Goal: Transaction & Acquisition: Purchase product/service

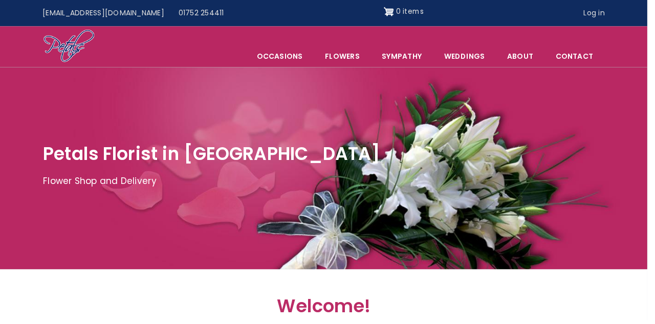
click at [413, 59] on link "Sympathy" at bounding box center [406, 56] width 62 height 21
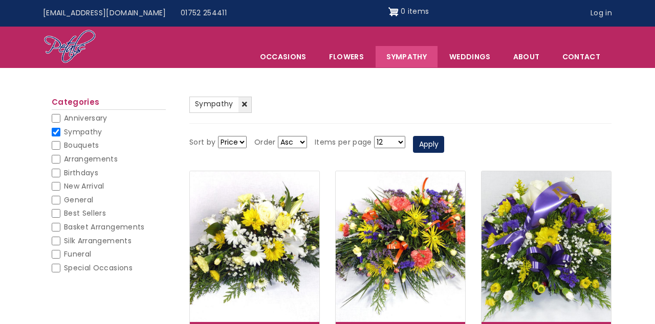
click at [57, 251] on input "Funeral" at bounding box center [56, 254] width 9 height 9
checkbox input "false"
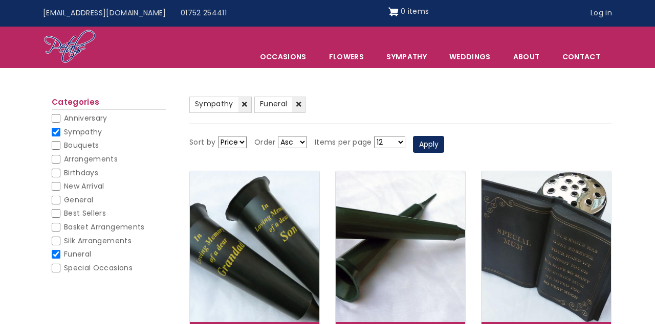
click at [395, 144] on select "12 18 24 30 - All -" at bounding box center [389, 142] width 31 height 12
select select "All"
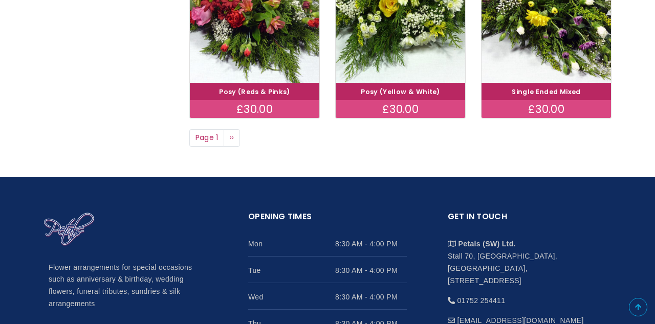
scroll to position [890, 0]
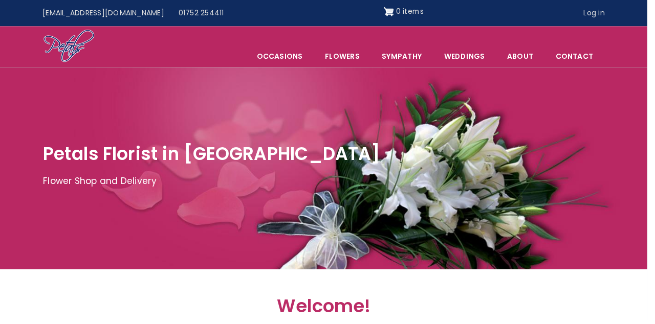
click at [302, 59] on span "Occasions" at bounding box center [283, 56] width 68 height 21
click at [411, 59] on link "Sympathy" at bounding box center [406, 56] width 62 height 21
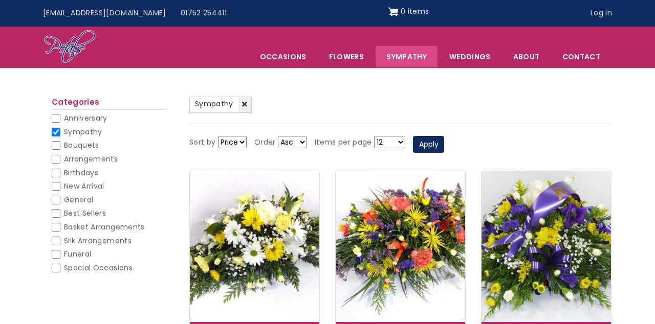
click at [65, 252] on span "Funeral" at bounding box center [77, 254] width 27 height 10
click at [60, 252] on input "Funeral" at bounding box center [56, 254] width 9 height 9
checkbox input "false"
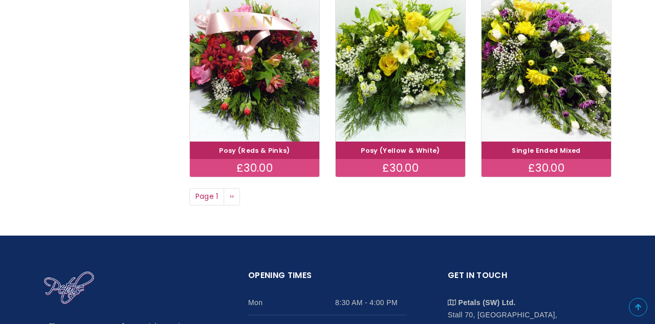
scroll to position [798, 0]
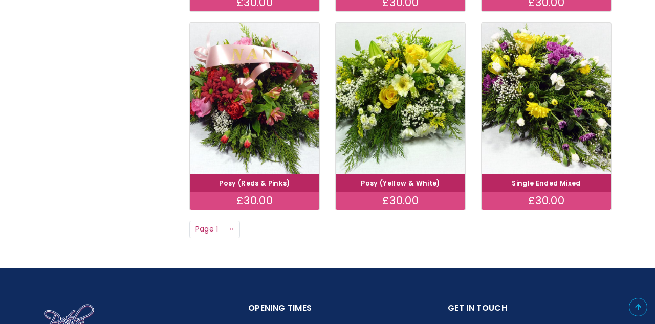
click at [422, 83] on img at bounding box center [399, 98] width 129 height 151
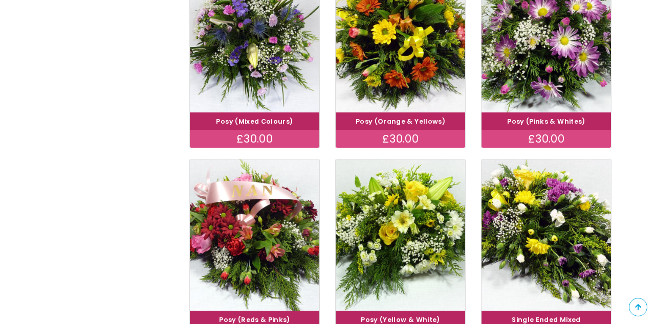
scroll to position [662, 0]
click at [565, 206] on img at bounding box center [545, 235] width 129 height 151
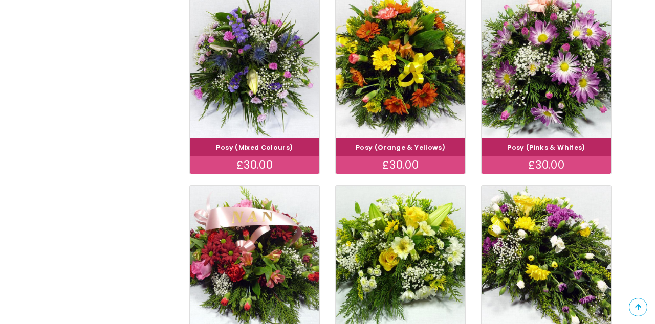
scroll to position [644, 0]
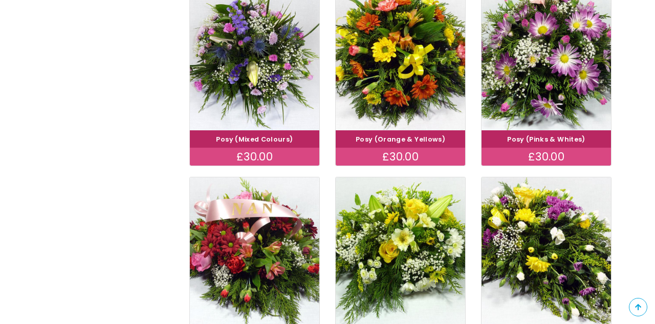
click at [550, 66] on img at bounding box center [545, 55] width 129 height 151
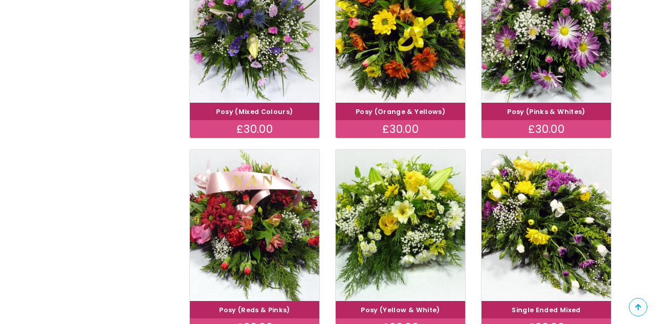
click at [286, 205] on img at bounding box center [254, 225] width 129 height 151
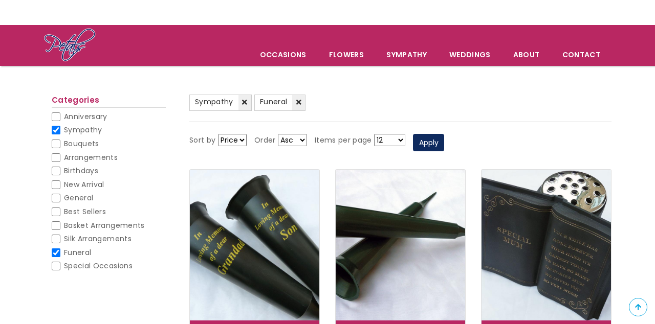
scroll to position [42, 0]
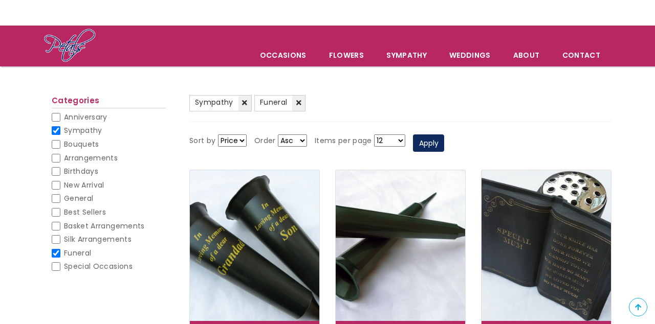
click at [104, 212] on span "Best Sellers" at bounding box center [85, 212] width 42 height 10
click at [60, 212] on input "Best Sellers" at bounding box center [56, 212] width 9 height 9
checkbox input "false"
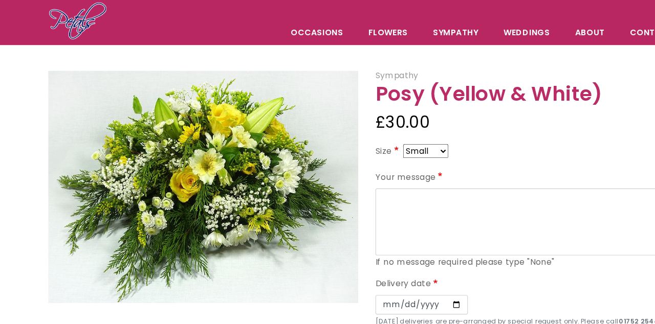
click at [398, 168] on select "Small Medium Large" at bounding box center [379, 162] width 40 height 12
click at [378, 164] on select "Small Medium Large" at bounding box center [379, 162] width 40 height 12
select select "9"
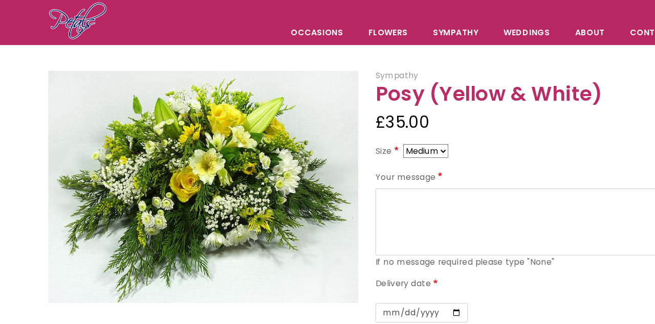
click at [384, 166] on select "Small Medium Large" at bounding box center [379, 162] width 40 height 12
select select "10"
click at [385, 166] on select "Small Medium Large" at bounding box center [379, 162] width 40 height 12
select select "8"
click at [389, 167] on select "Small Medium Large" at bounding box center [379, 162] width 40 height 12
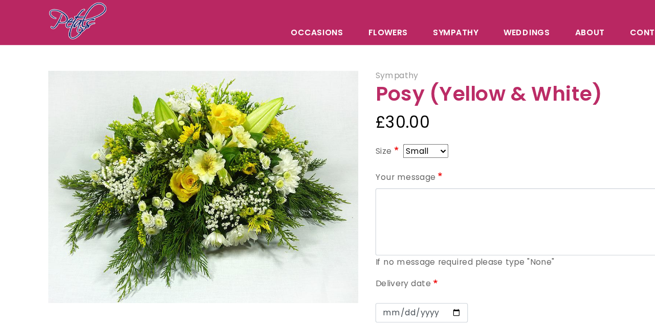
select select "10"
click at [382, 160] on select "Small Medium Large" at bounding box center [379, 162] width 40 height 12
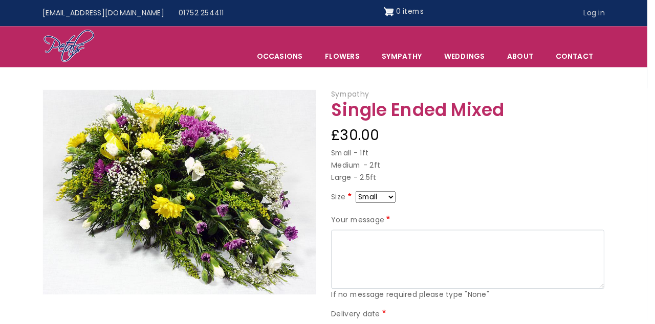
click at [390, 199] on select "Small Medium Large" at bounding box center [379, 199] width 40 height 12
select select "10"
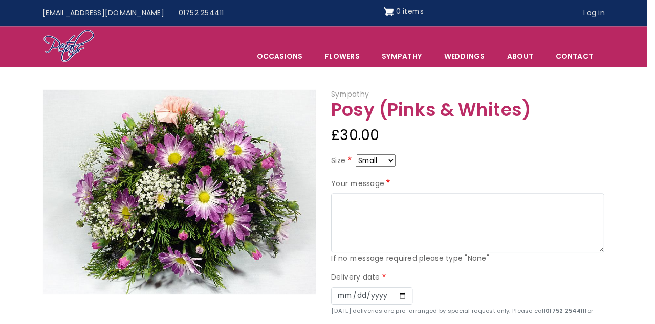
click at [387, 166] on select "Small Medium Large" at bounding box center [379, 162] width 40 height 12
select select "10"
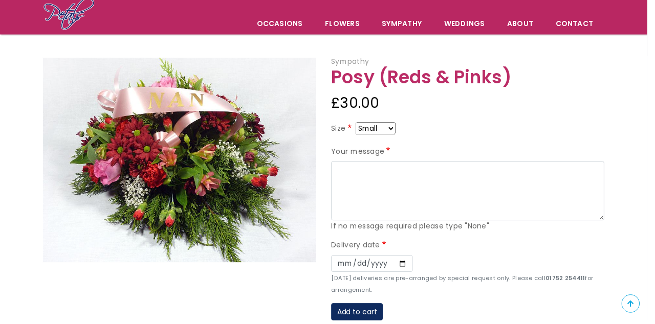
scroll to position [75, 0]
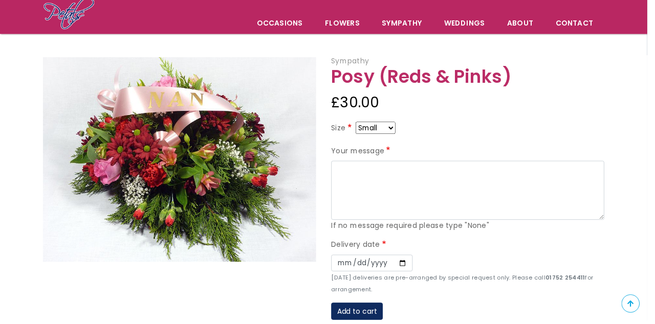
click at [394, 131] on select "Small Medium Large" at bounding box center [379, 129] width 40 height 12
select select "10"
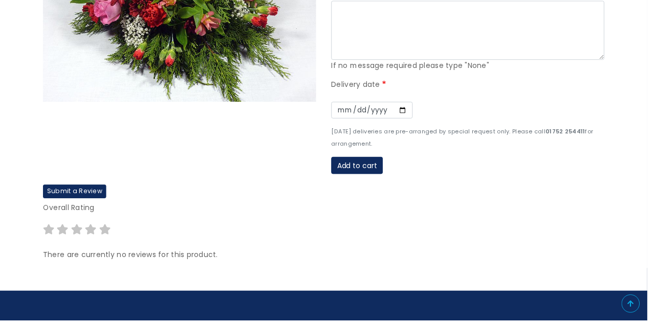
scroll to position [237, 0]
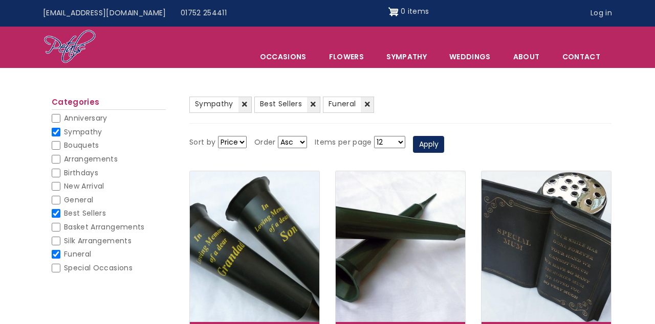
click at [59, 131] on input "Sympathy" at bounding box center [56, 132] width 9 height 9
checkbox input "false"
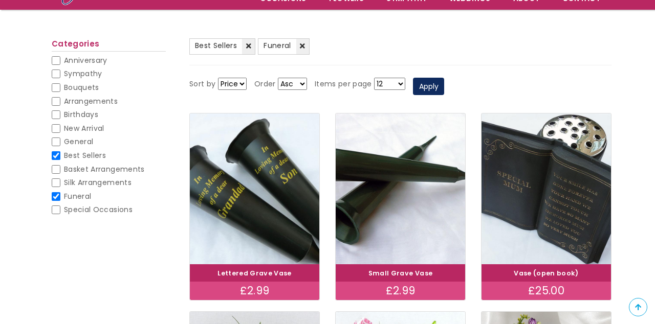
scroll to position [85, 0]
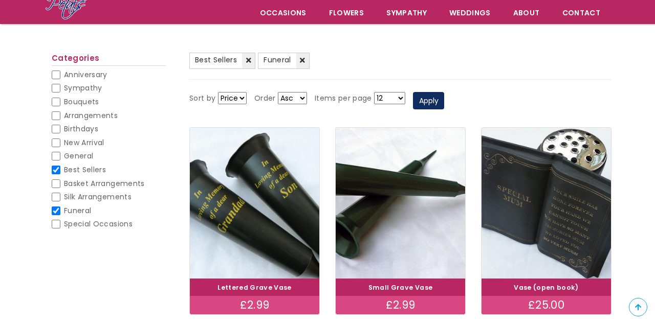
click at [57, 166] on input "Best Sellers" at bounding box center [56, 170] width 9 height 9
checkbox input "false"
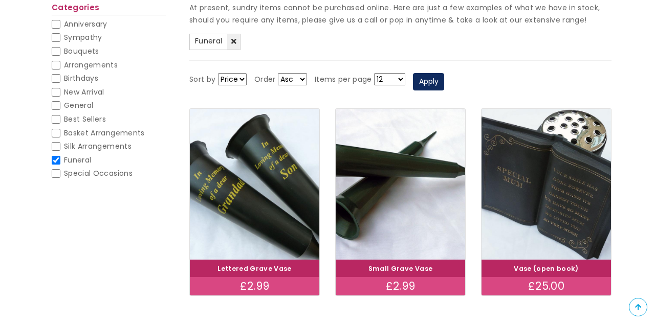
scroll to position [118, 0]
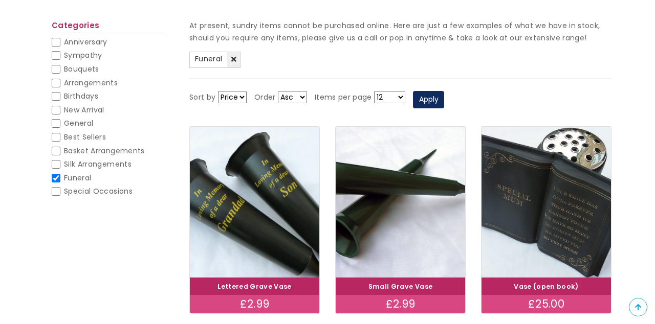
click at [418, 179] on img at bounding box center [399, 202] width 129 height 151
click at [94, 58] on span "Sympathy" at bounding box center [83, 55] width 38 height 10
click at [60, 58] on input "Sympathy" at bounding box center [56, 55] width 9 height 9
checkbox input "false"
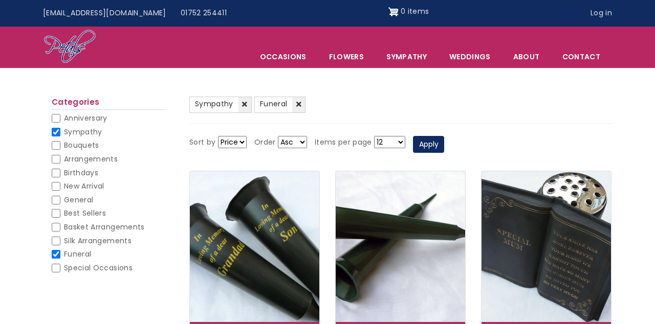
click at [88, 147] on span "Bouquets" at bounding box center [81, 145] width 35 height 10
click at [60, 147] on input "Bouquets" at bounding box center [56, 145] width 9 height 9
checkbox input "false"
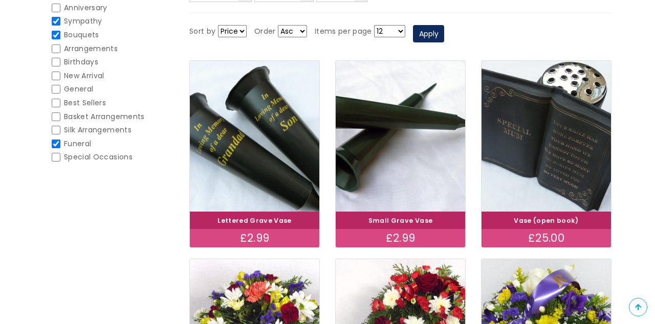
scroll to position [151, 0]
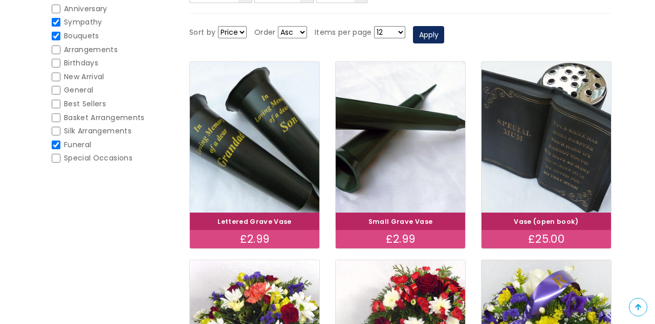
click at [137, 118] on span "Basket Arrangements" at bounding box center [104, 118] width 81 height 10
click at [60, 118] on input "Basket Arrangements" at bounding box center [56, 118] width 9 height 9
checkbox input "false"
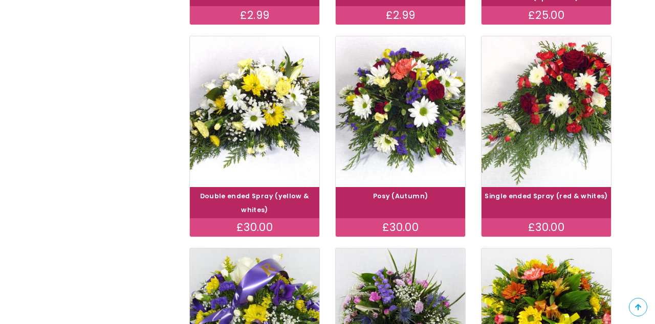
scroll to position [377, 0]
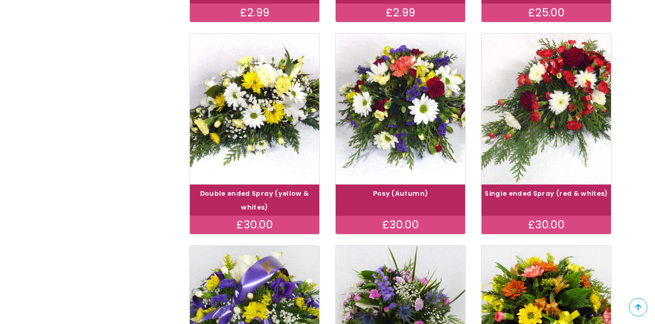
click at [274, 111] on img at bounding box center [254, 109] width 129 height 151
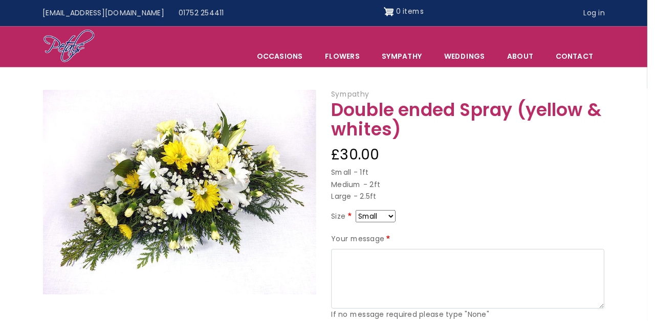
click at [387, 185] on p "Small - 1ft Medium - 2ft Large - 2.5ft" at bounding box center [473, 187] width 276 height 37
click at [384, 222] on select "Small Medium Large" at bounding box center [379, 219] width 40 height 12
select select "9"
